Goal: Find specific page/section: Find specific page/section

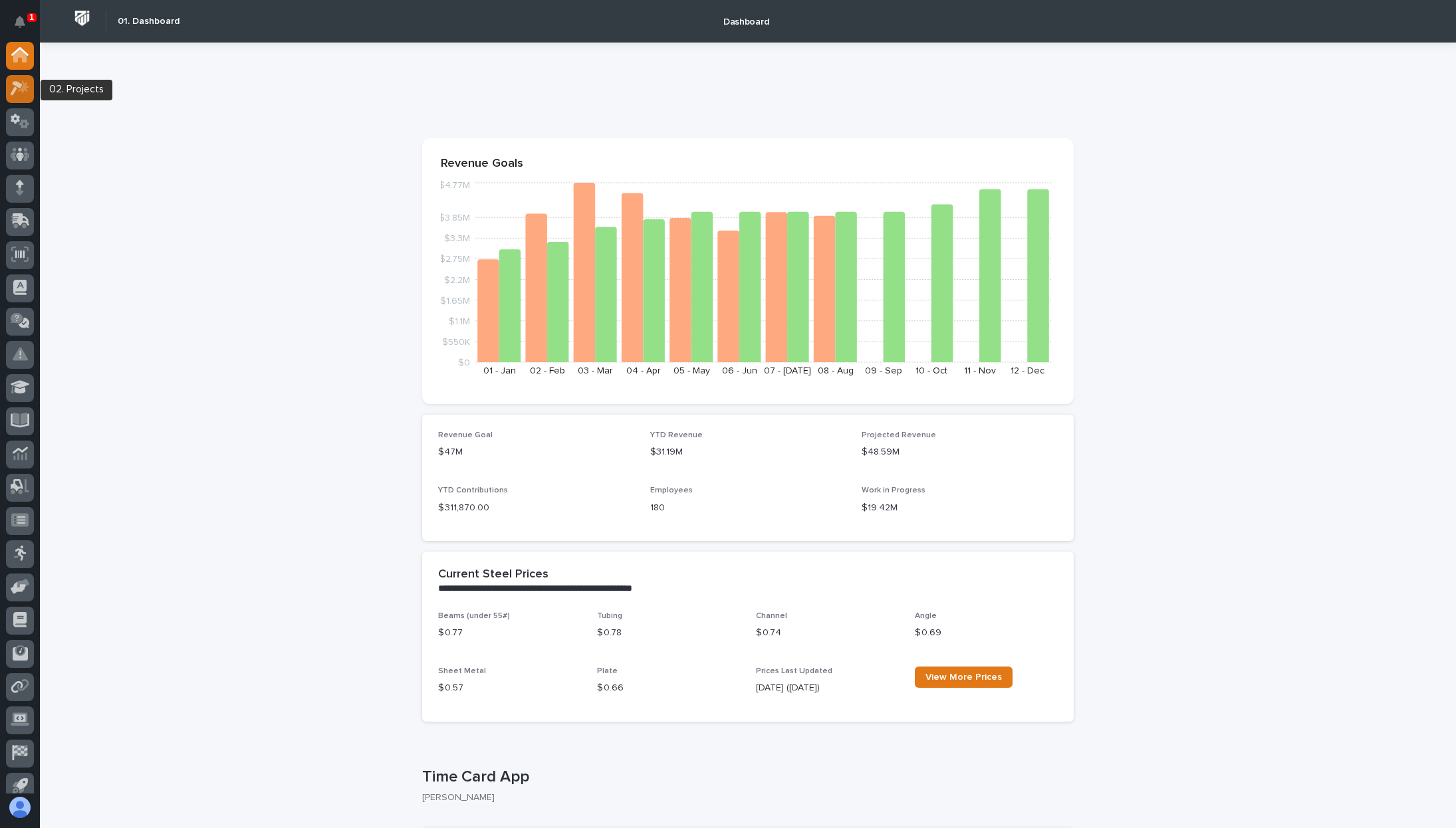
click at [16, 94] on icon at bounding box center [20, 88] width 19 height 15
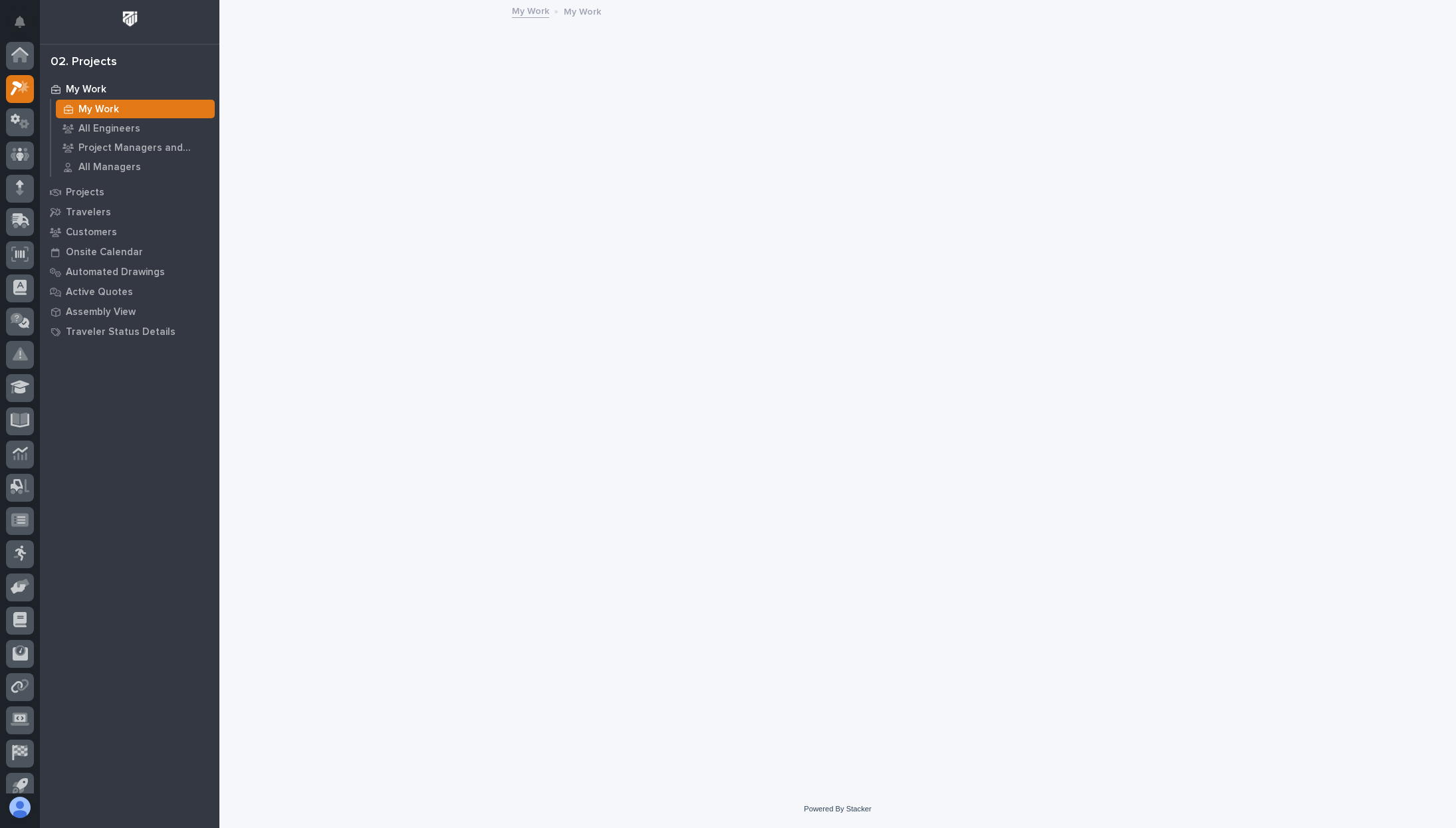
scroll to position [33, 0]
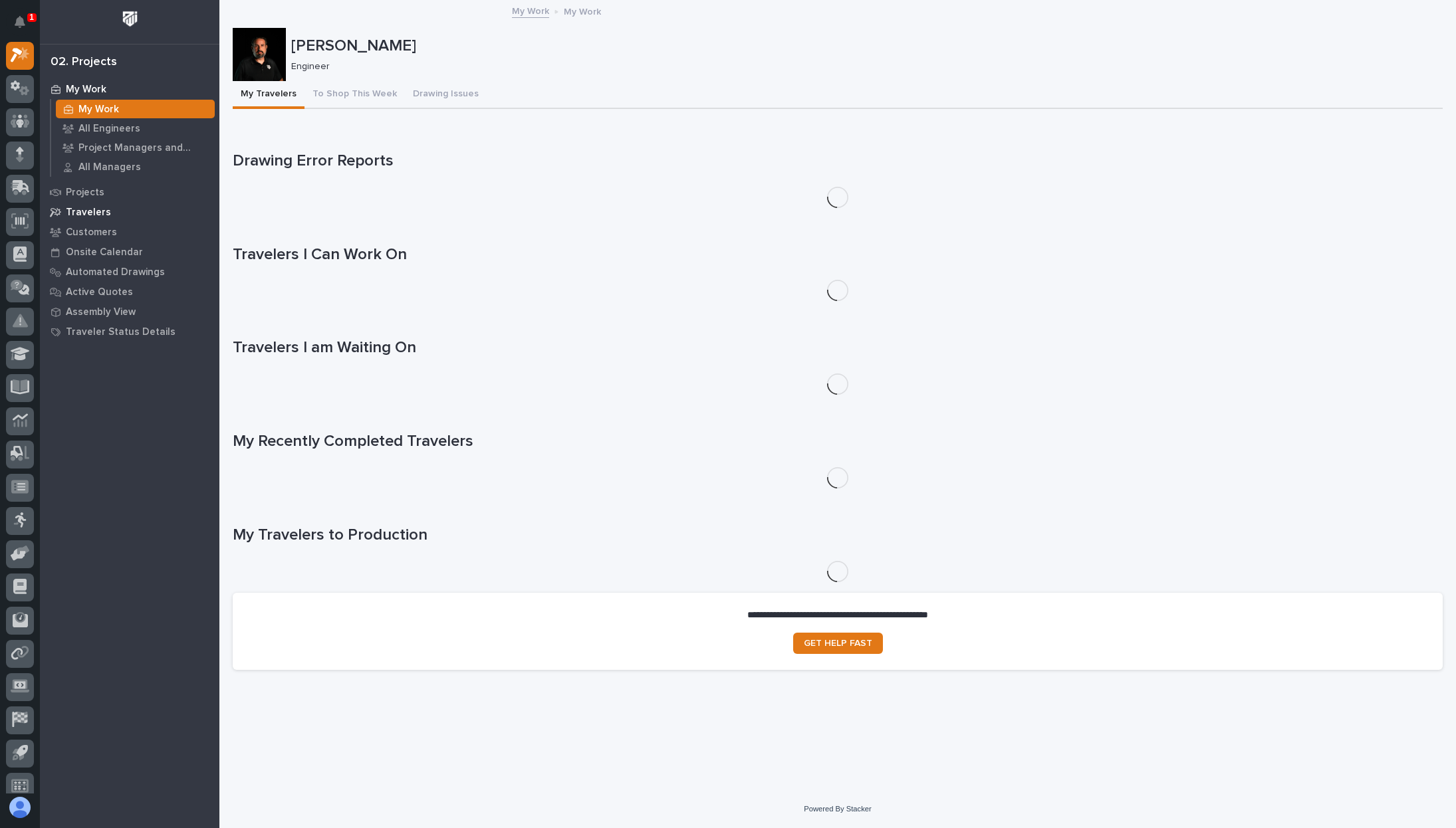
click at [78, 205] on div "Travelers" at bounding box center [129, 211] width 173 height 18
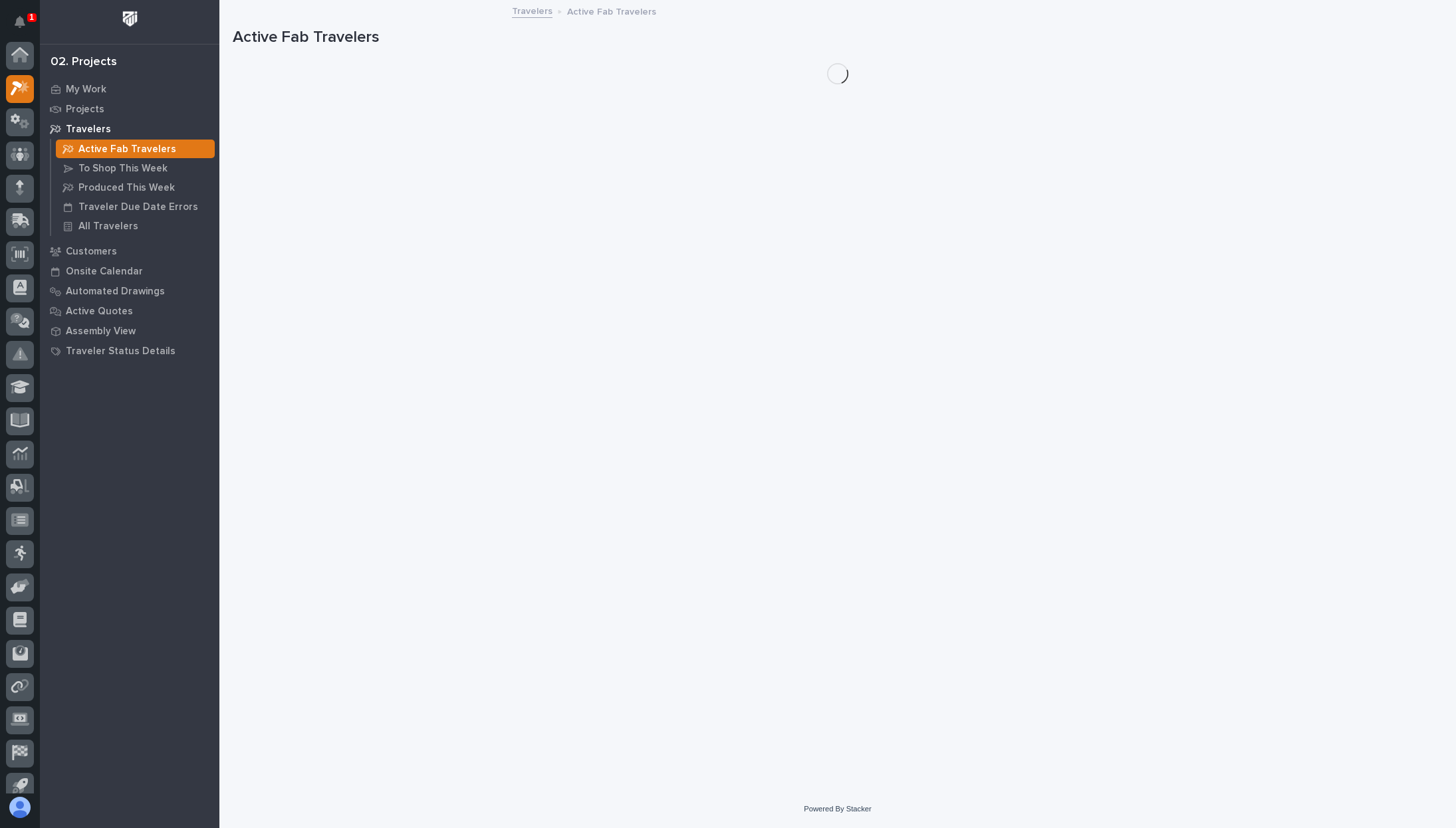
scroll to position [33, 0]
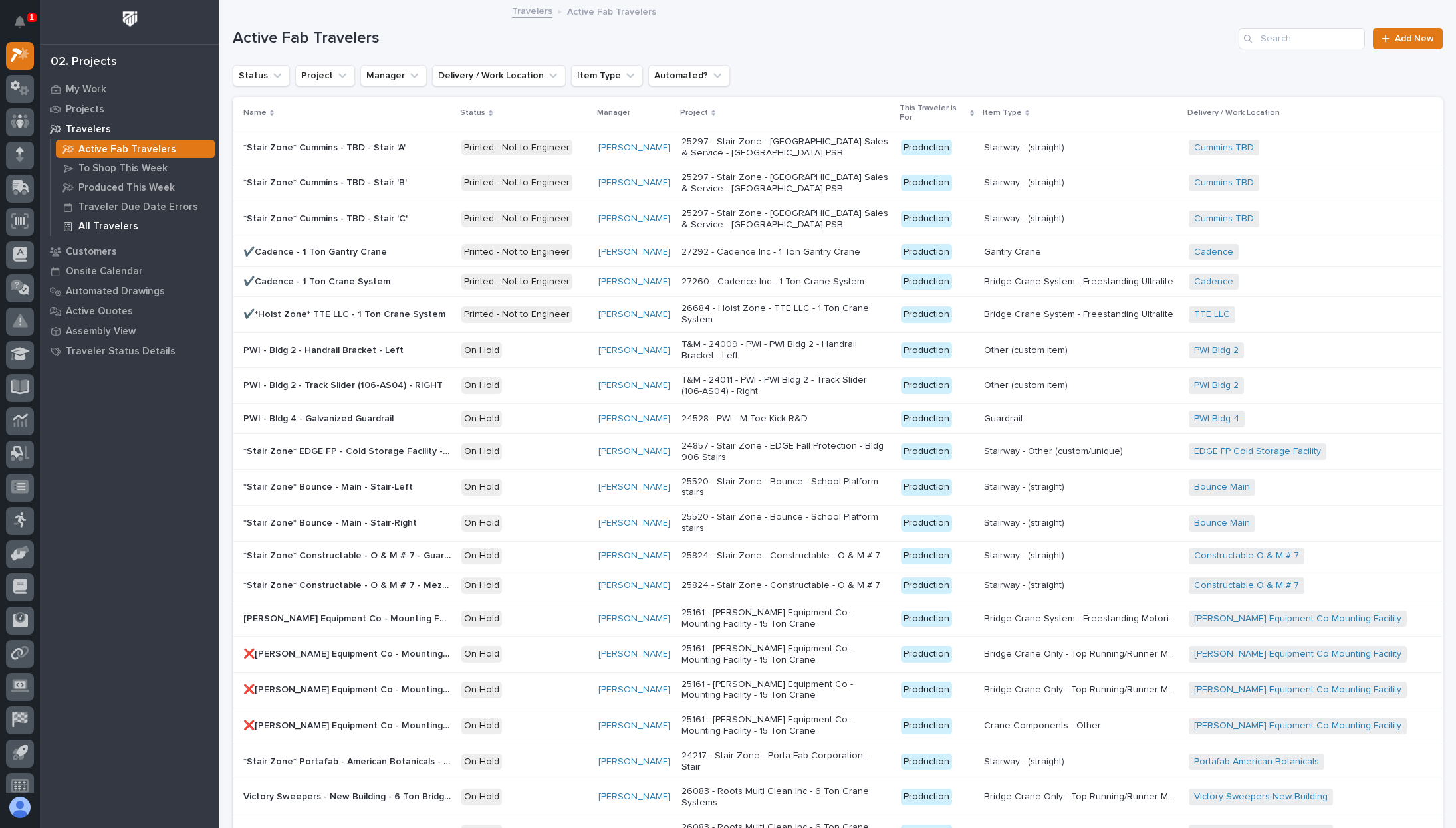
click at [94, 231] on p "All Travelers" at bounding box center [108, 227] width 60 height 12
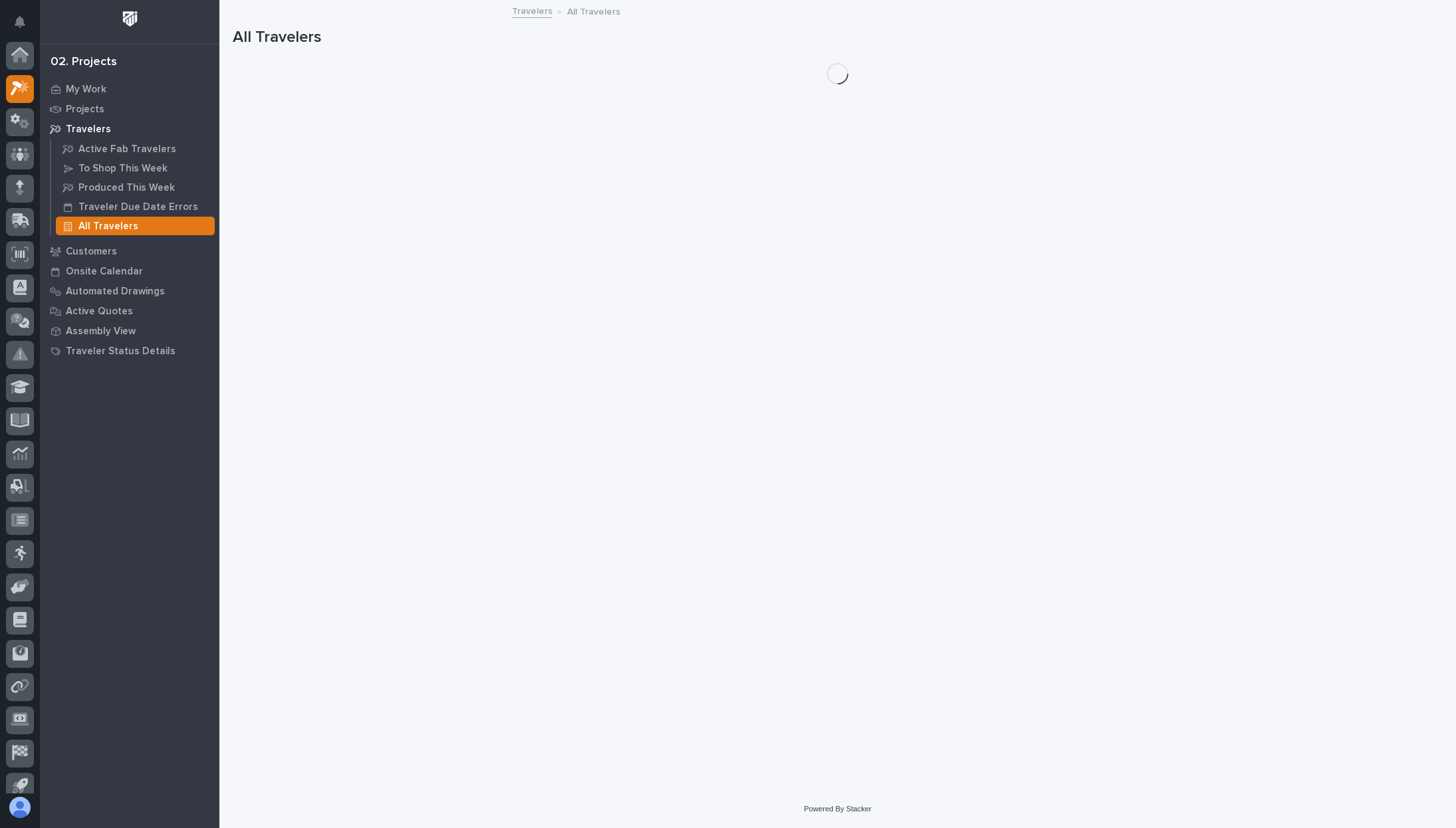
scroll to position [33, 0]
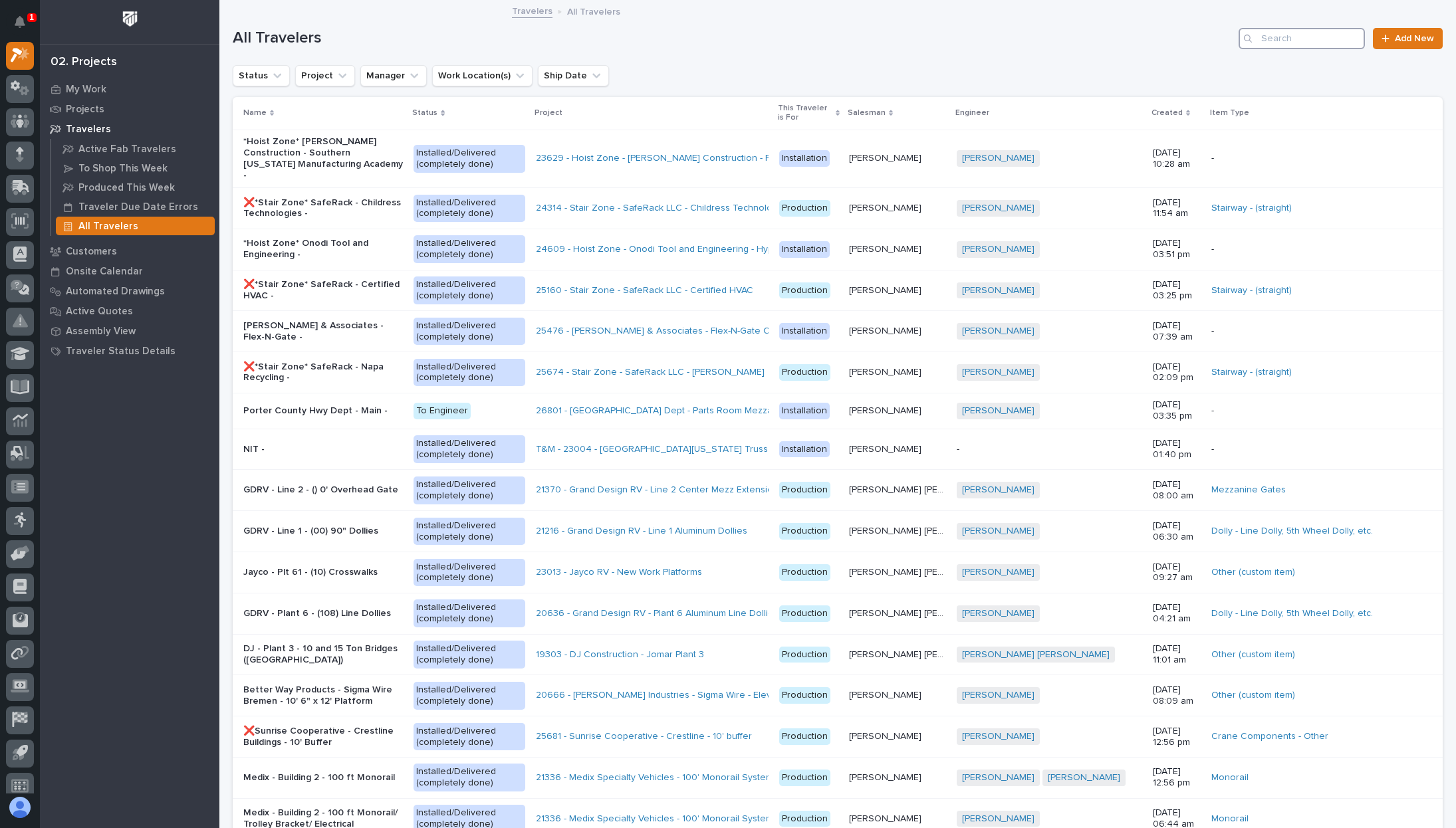
click at [1280, 43] on input "Search" at bounding box center [1302, 39] width 126 height 21
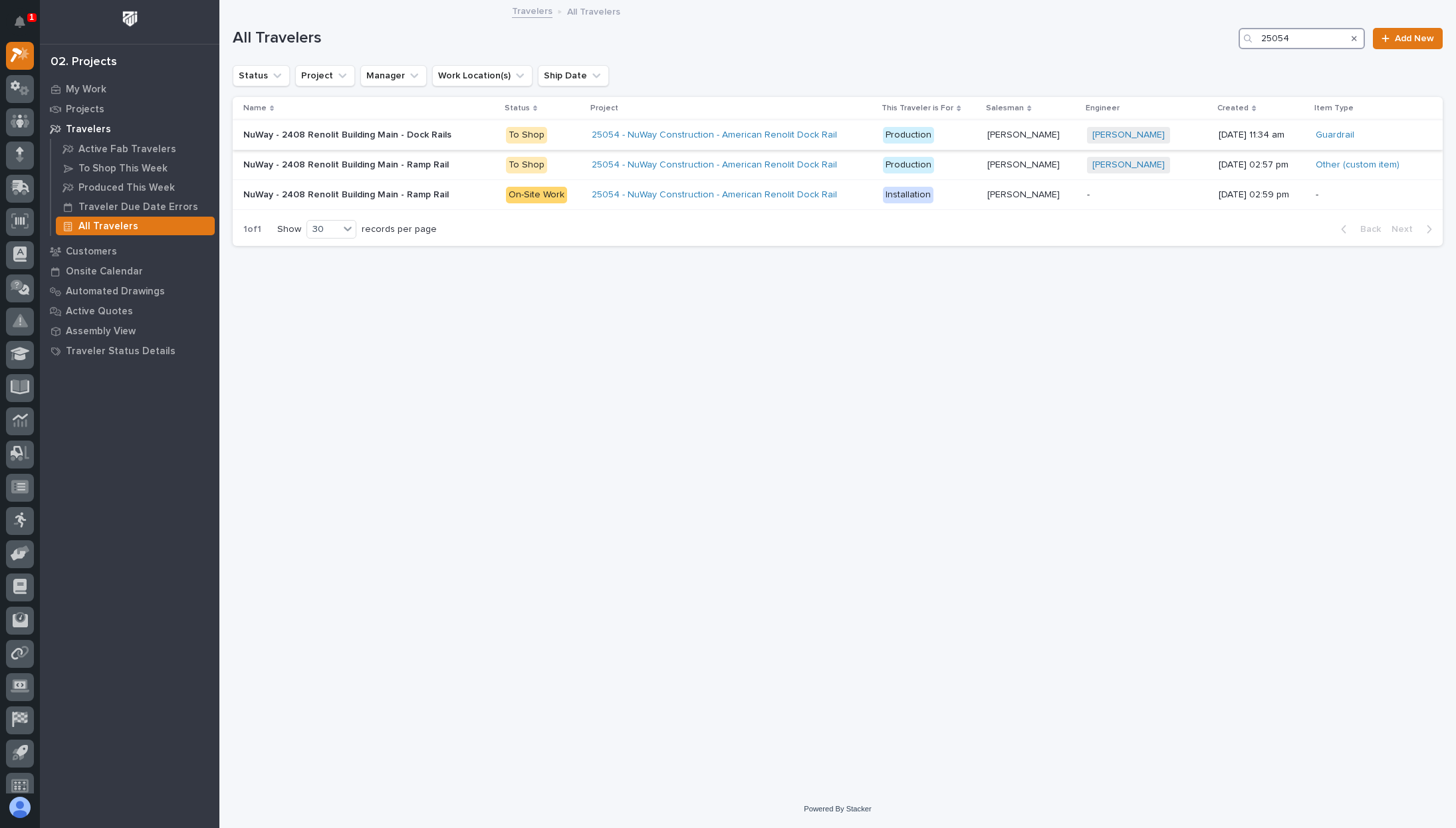
type input "25054"
click at [412, 141] on div "NuWay - 2408 Renolit Building Main - Dock Rails" at bounding box center [369, 135] width 252 height 22
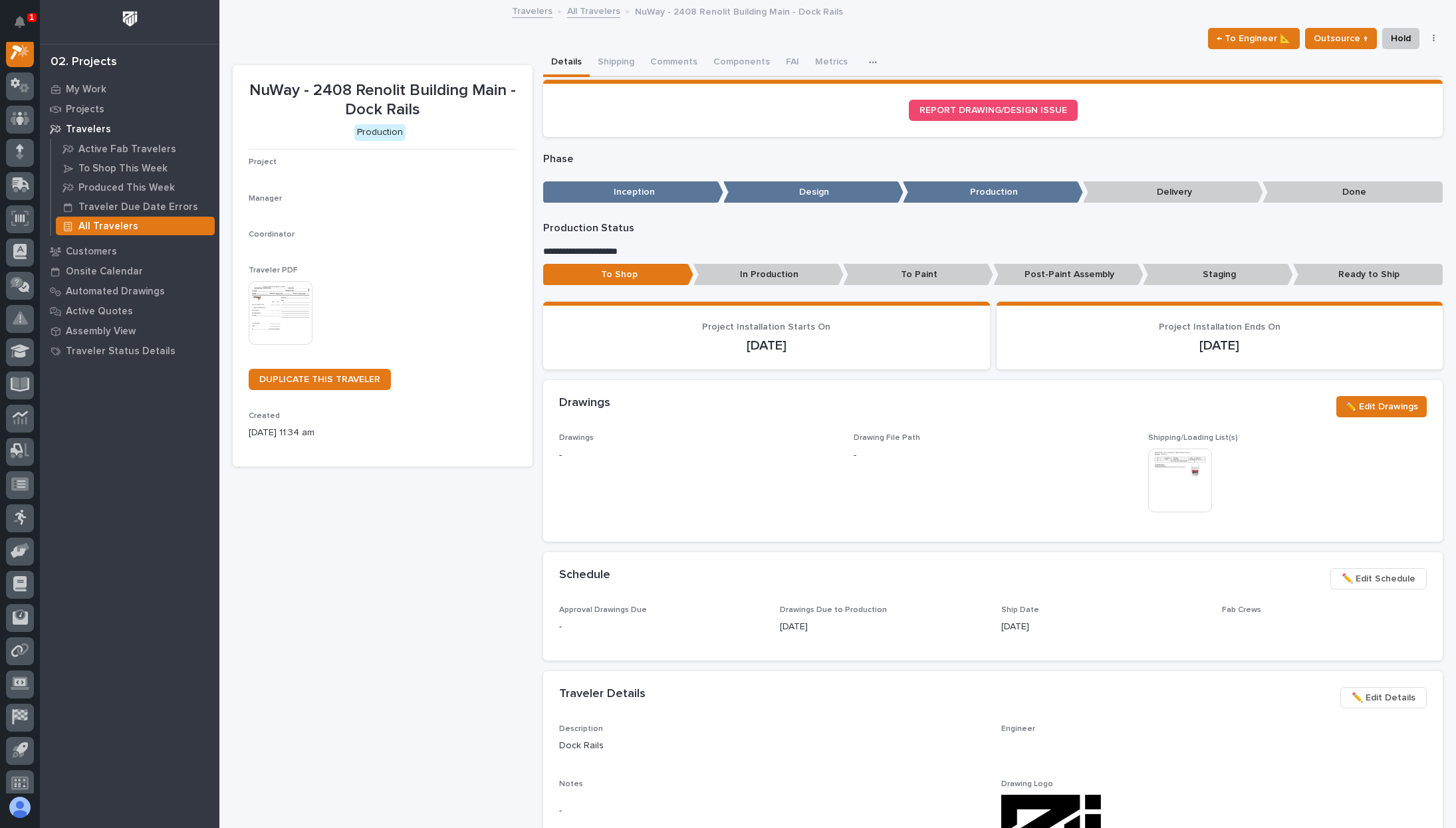
scroll to position [33, 0]
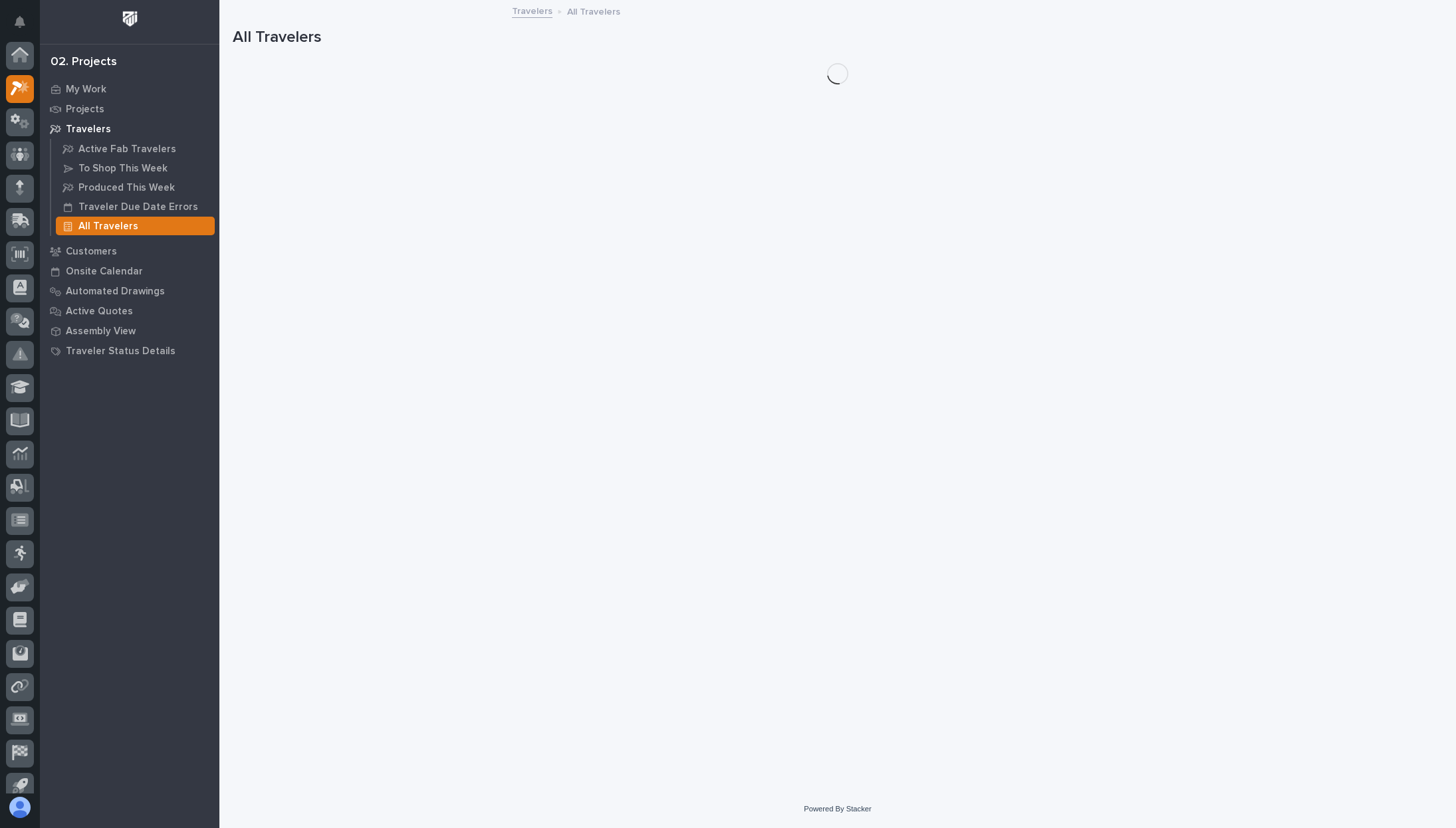
scroll to position [36, 0]
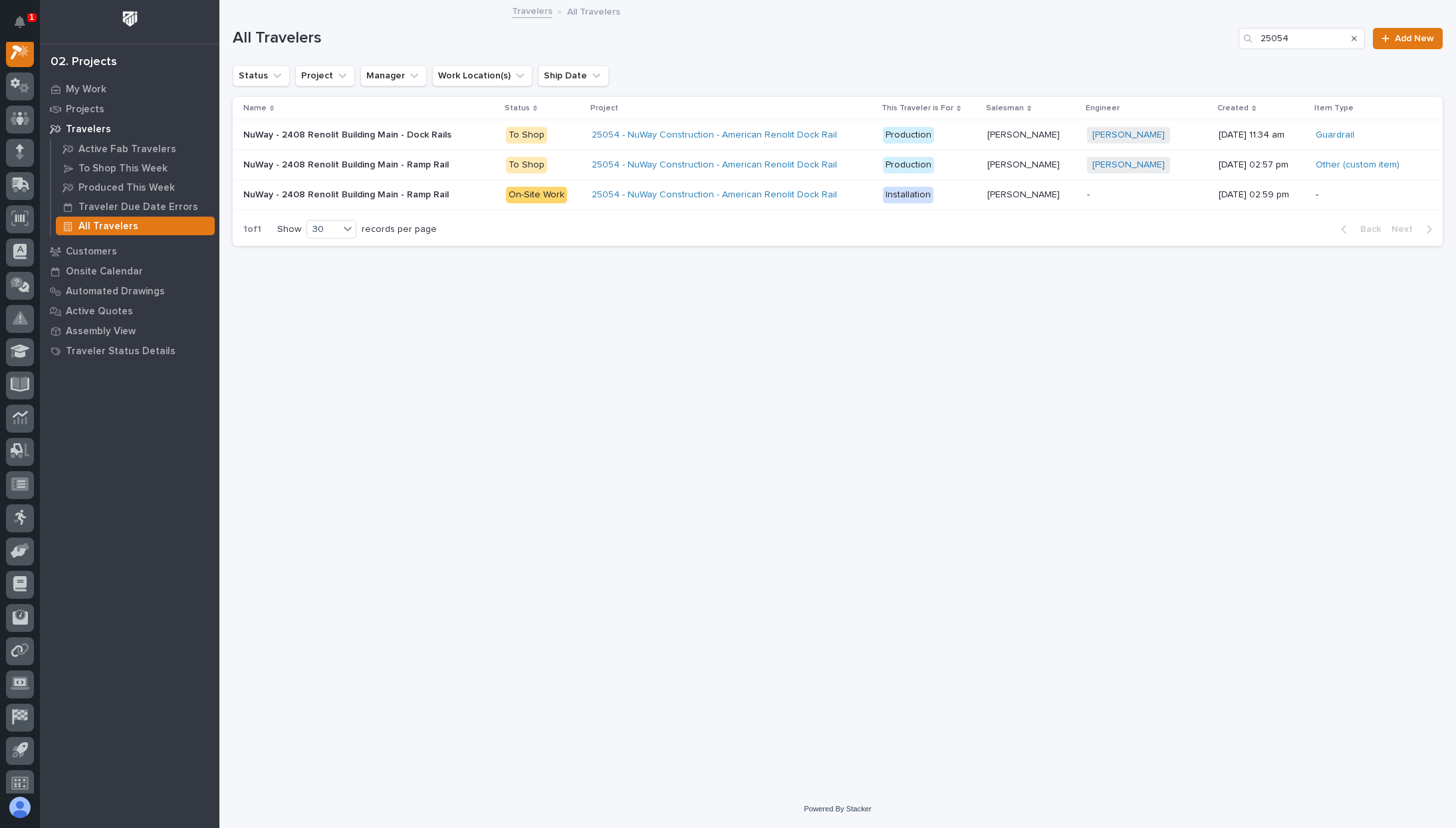
click at [759, 619] on div "Loading... Saving… Loading... Saving… All Travelers 25054 Add New Status Projec…" at bounding box center [838, 380] width 1223 height 756
click at [83, 132] on p "Travelers" at bounding box center [89, 130] width 46 height 12
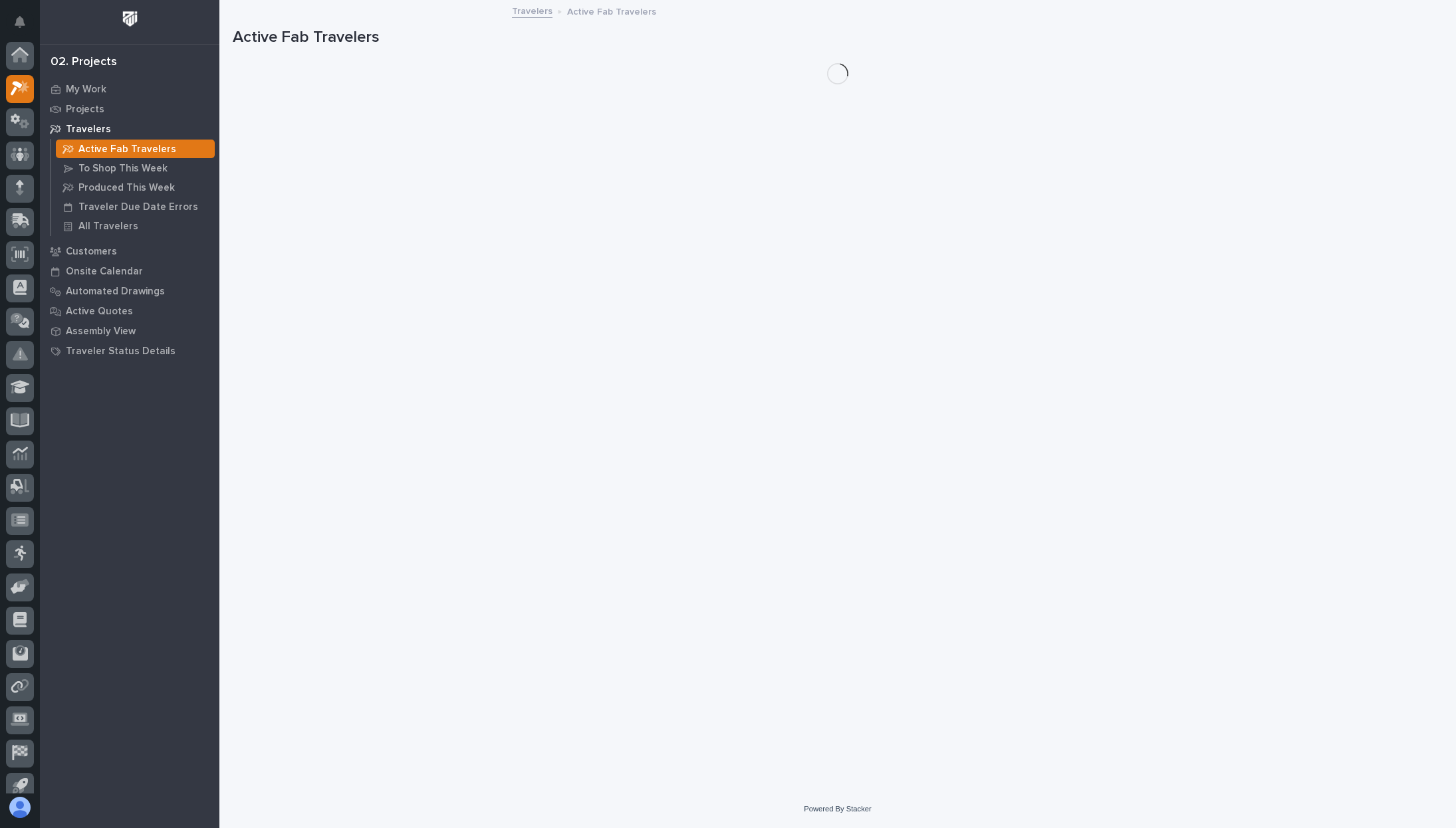
scroll to position [33, 0]
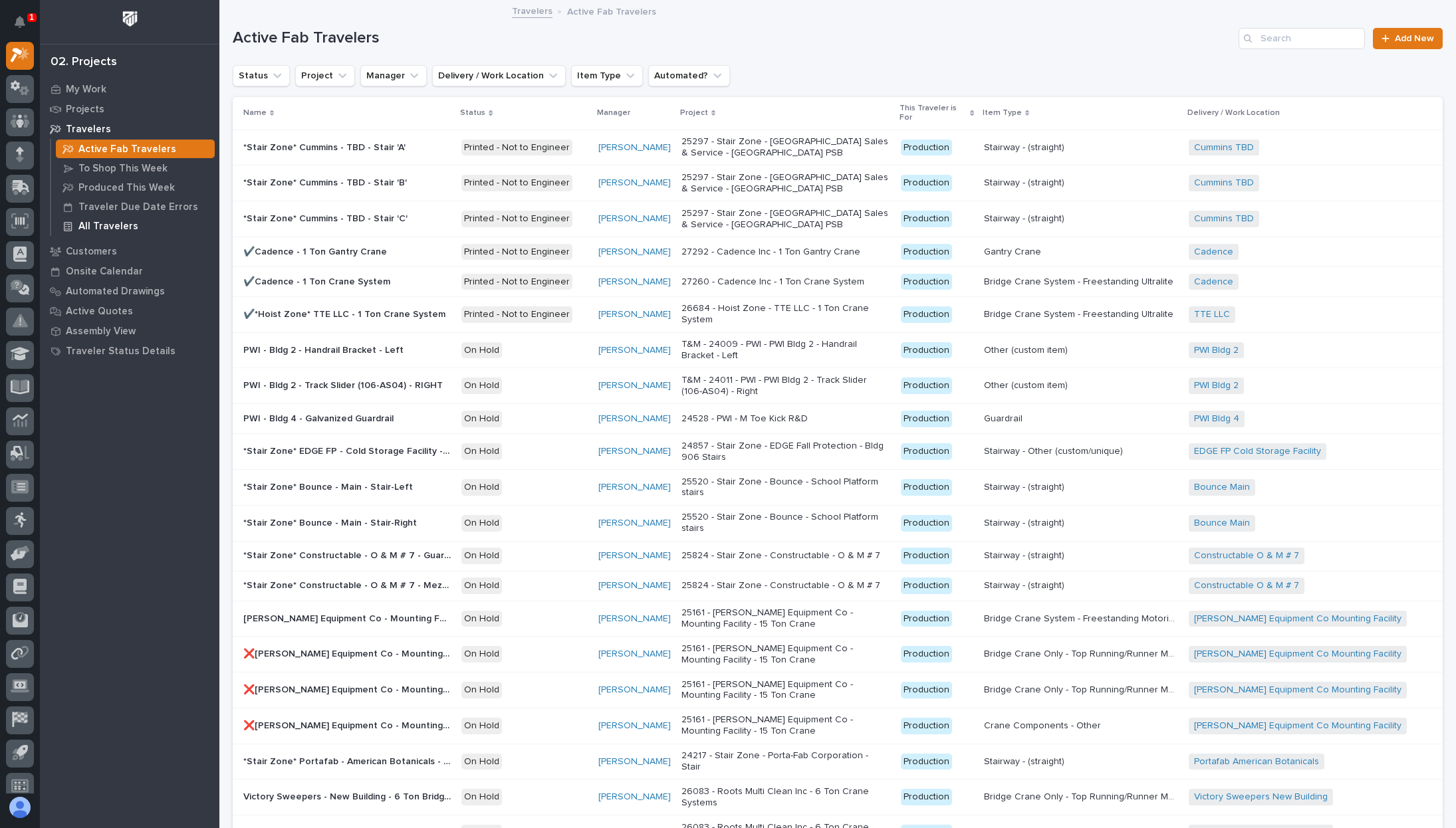
click at [106, 223] on p "All Travelers" at bounding box center [108, 227] width 60 height 12
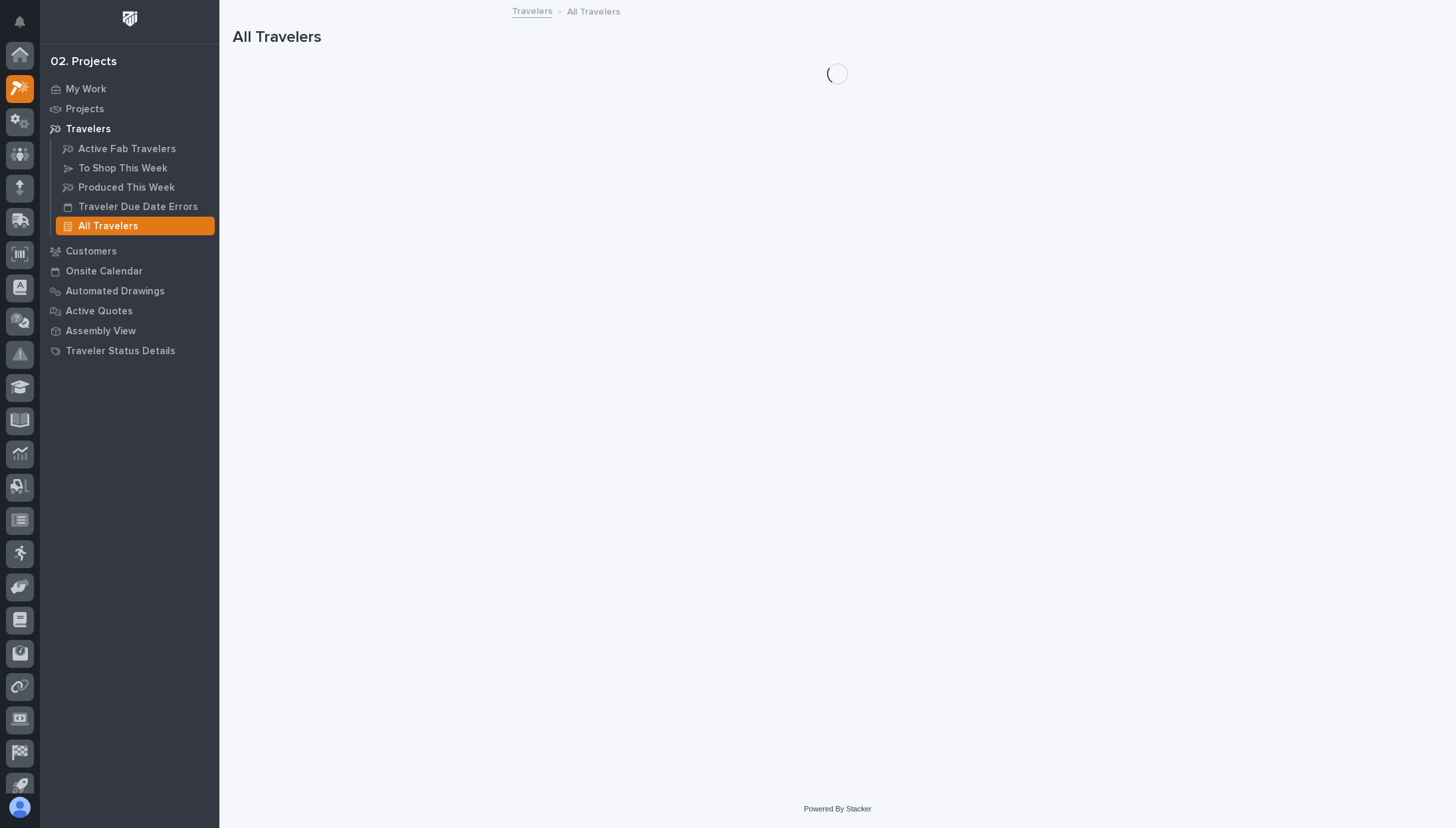
scroll to position [33, 0]
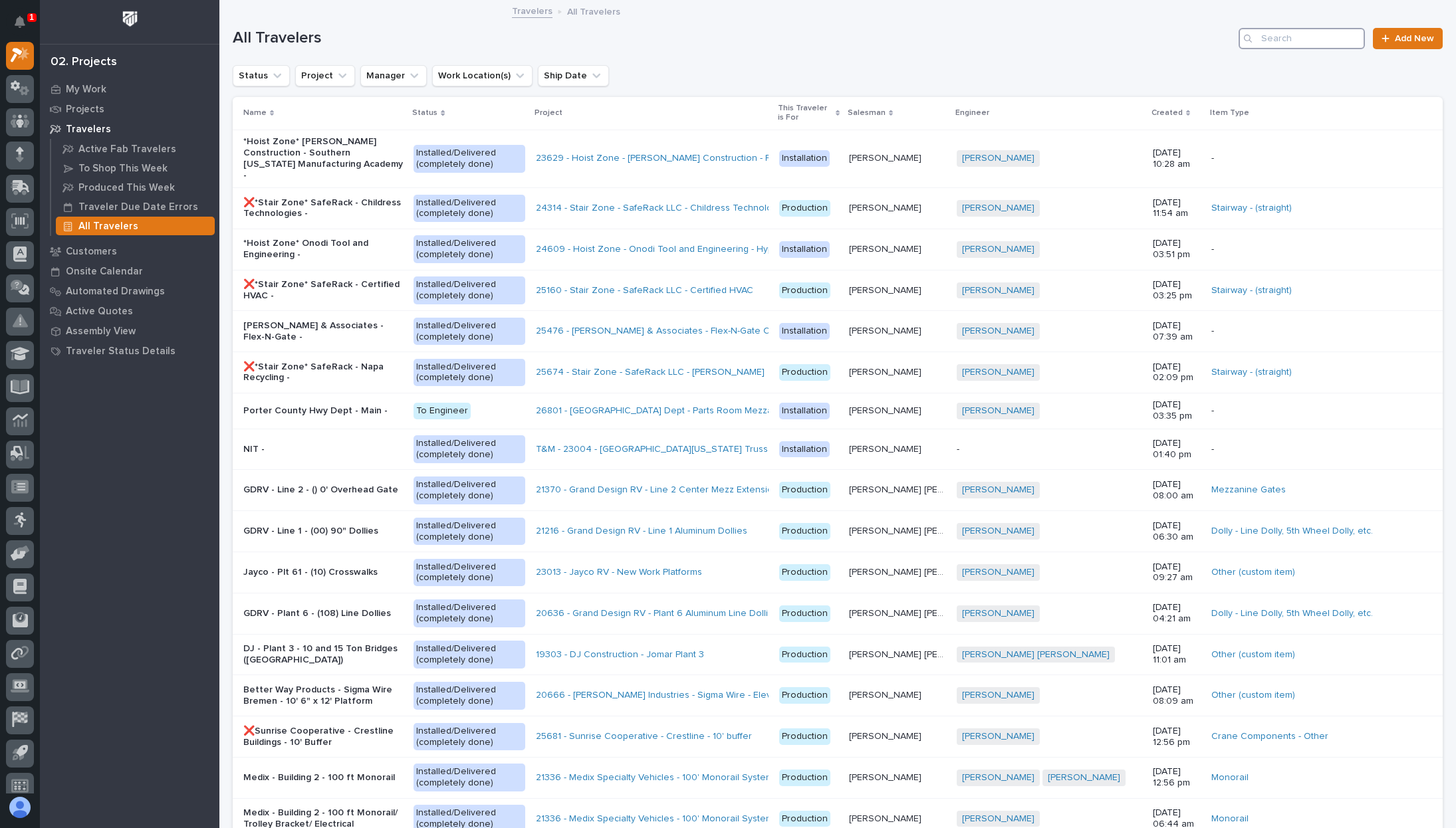
click at [1298, 42] on input "Search" at bounding box center [1302, 39] width 126 height 21
type input "3k"
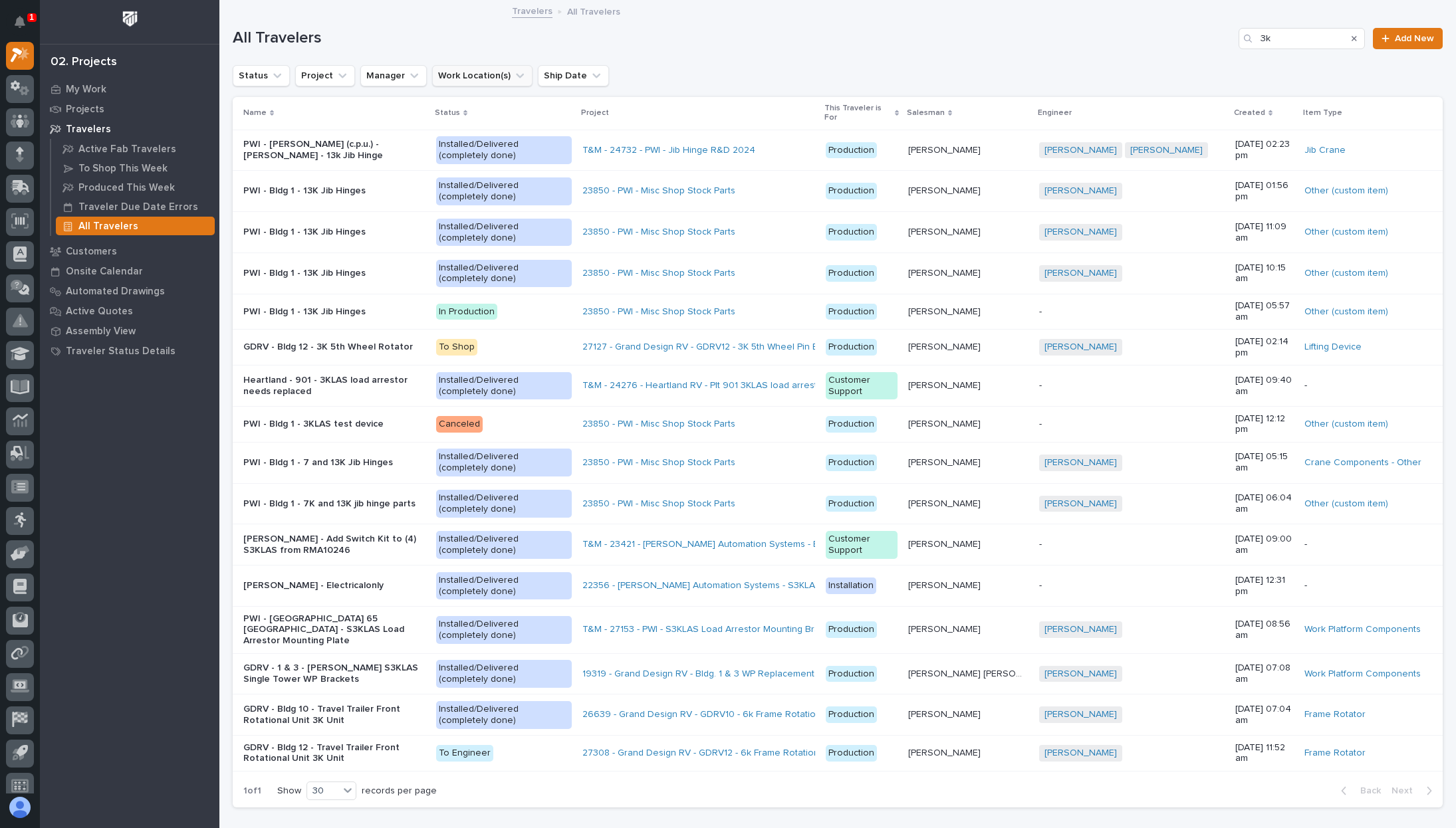
click at [456, 77] on button "Work Location(s)" at bounding box center [483, 75] width 100 height 21
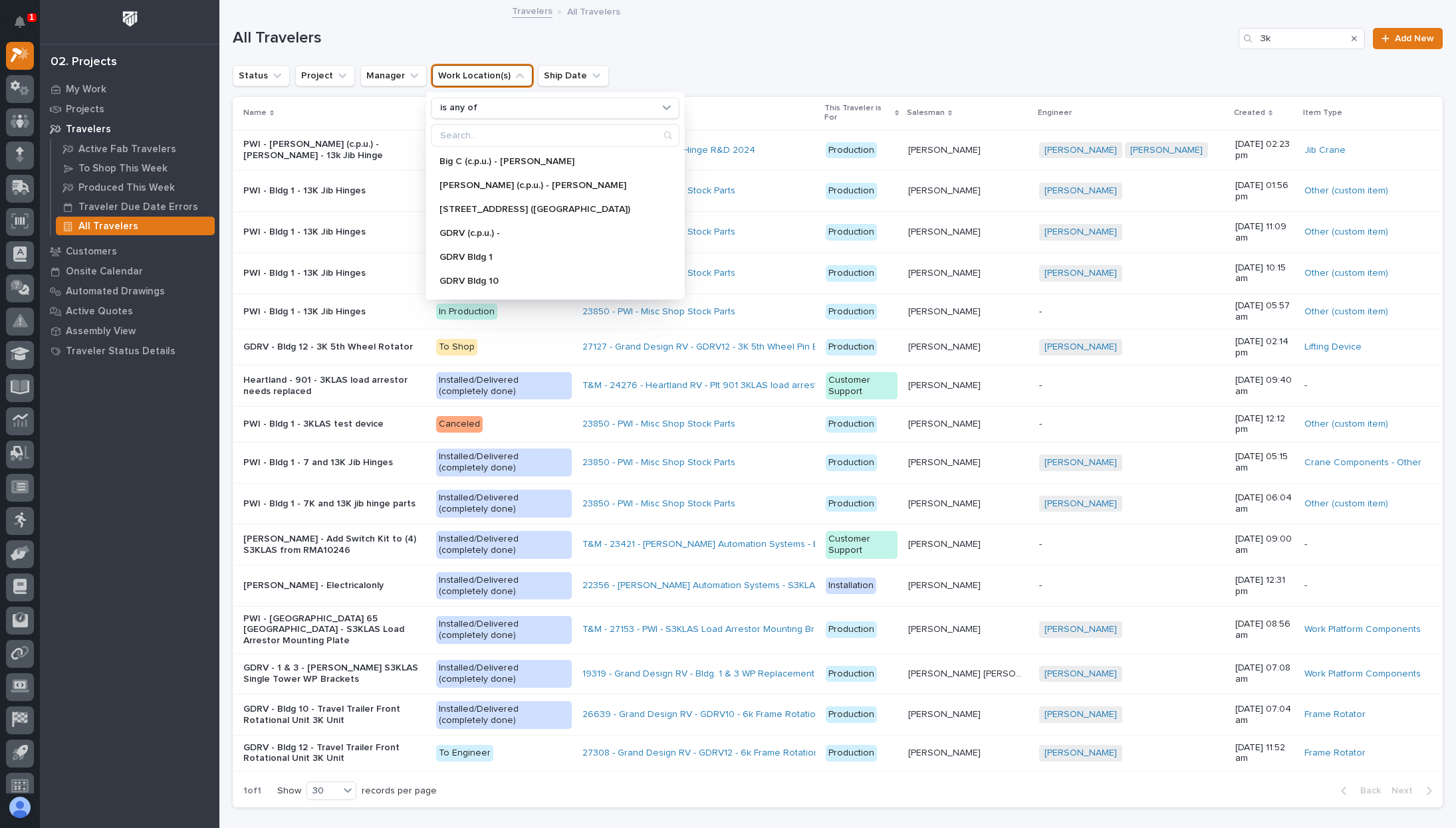
click at [456, 77] on button "Work Location(s)" at bounding box center [483, 75] width 100 height 21
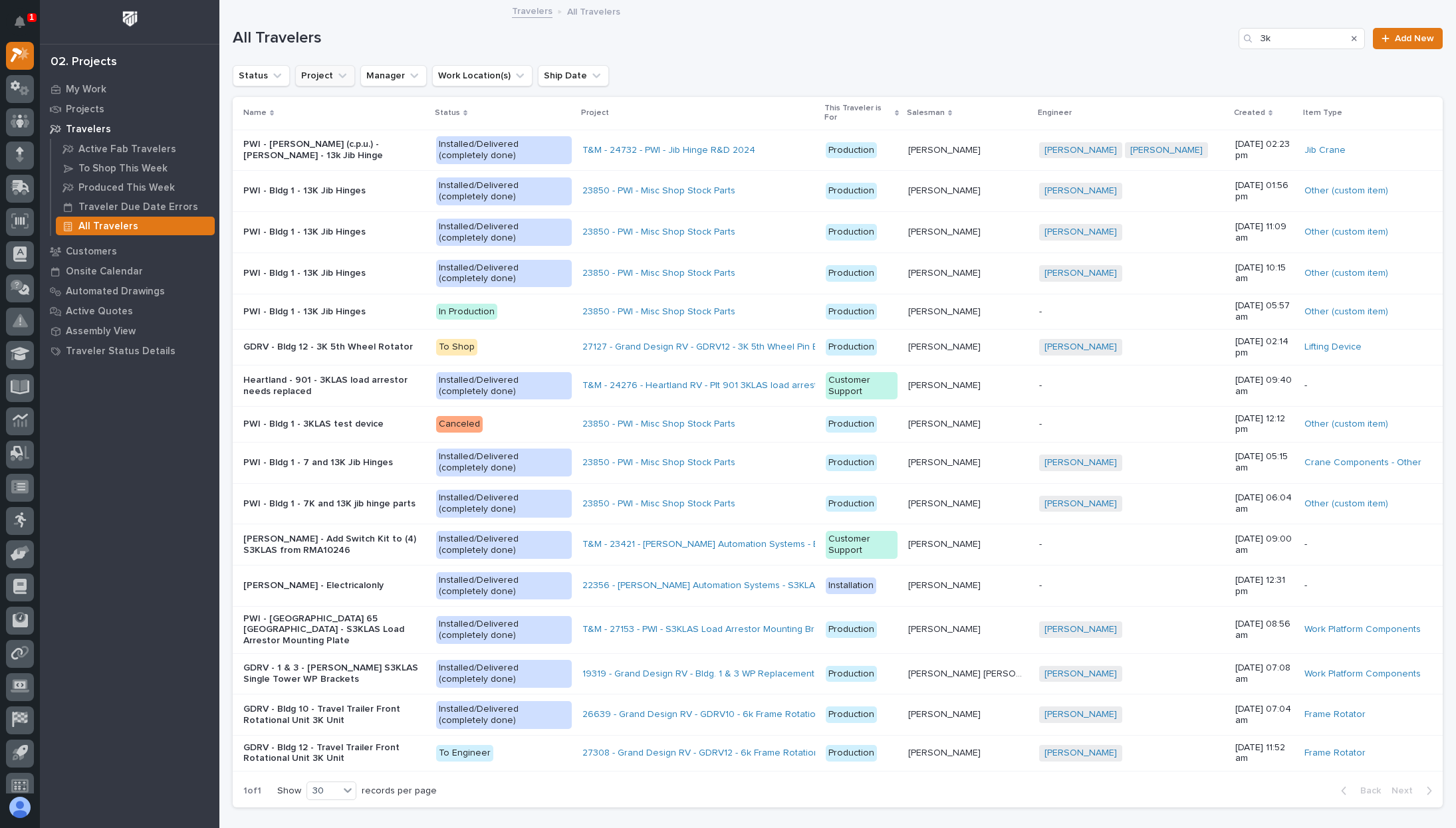
click at [326, 73] on button "Project" at bounding box center [325, 75] width 60 height 21
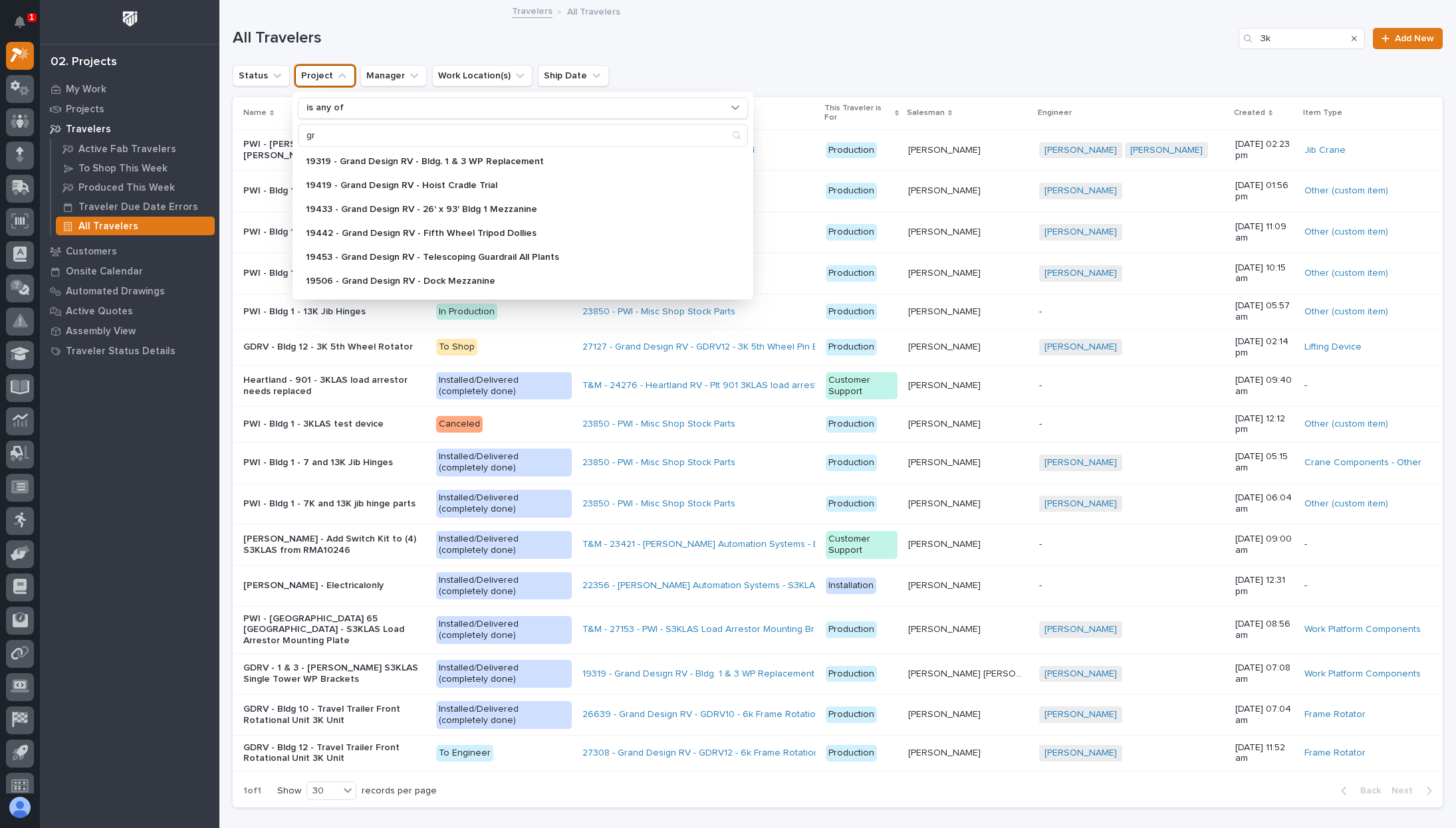
type input "g"
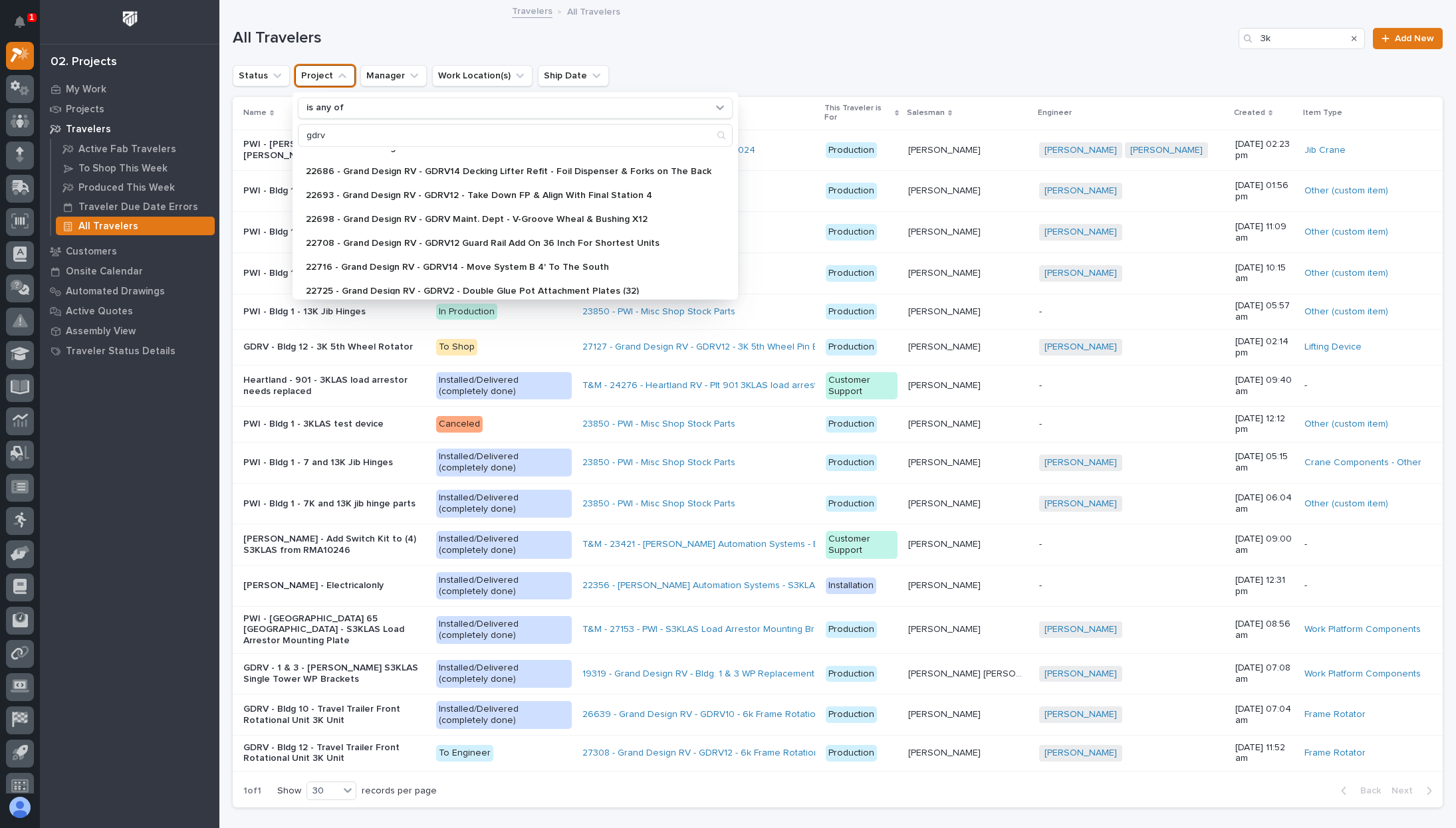
scroll to position [637, 0]
type input "gdrv"
